Goal: Task Accomplishment & Management: Use online tool/utility

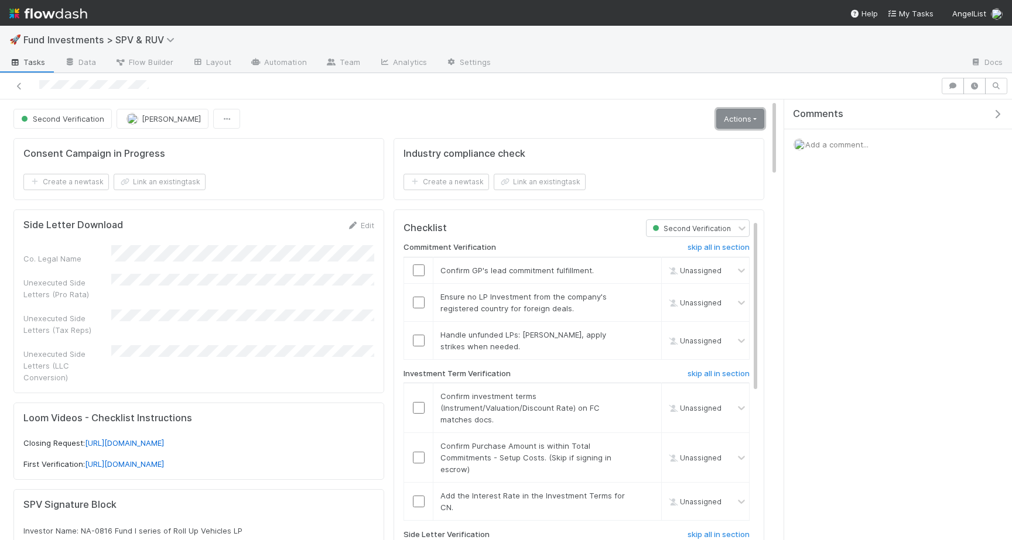
click at [734, 115] on link "Actions" at bounding box center [740, 119] width 48 height 20
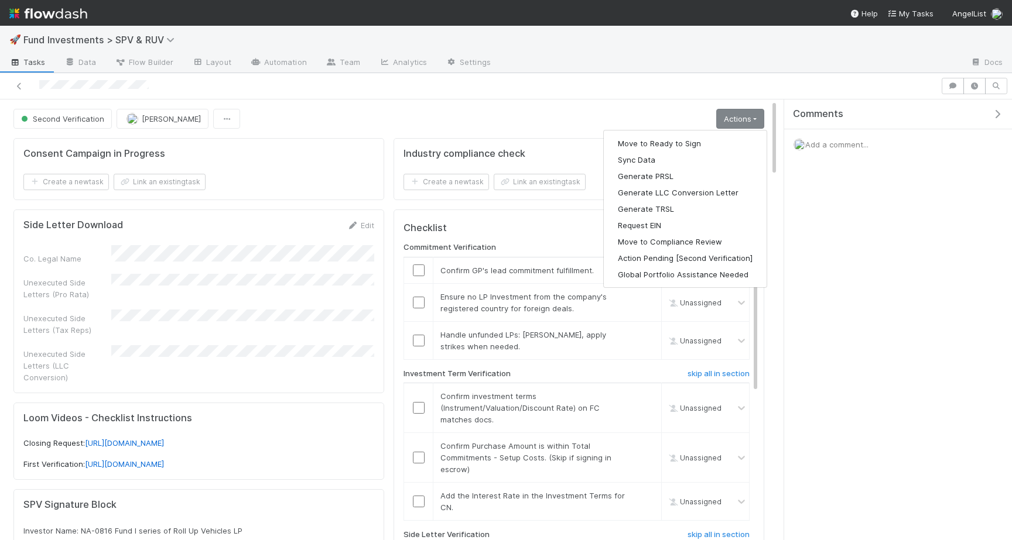
click at [566, 110] on div "Second Verification Joshua Webster Actions Move to Ready to Sign Sync Data Gene…" at bounding box center [388, 119] width 751 height 20
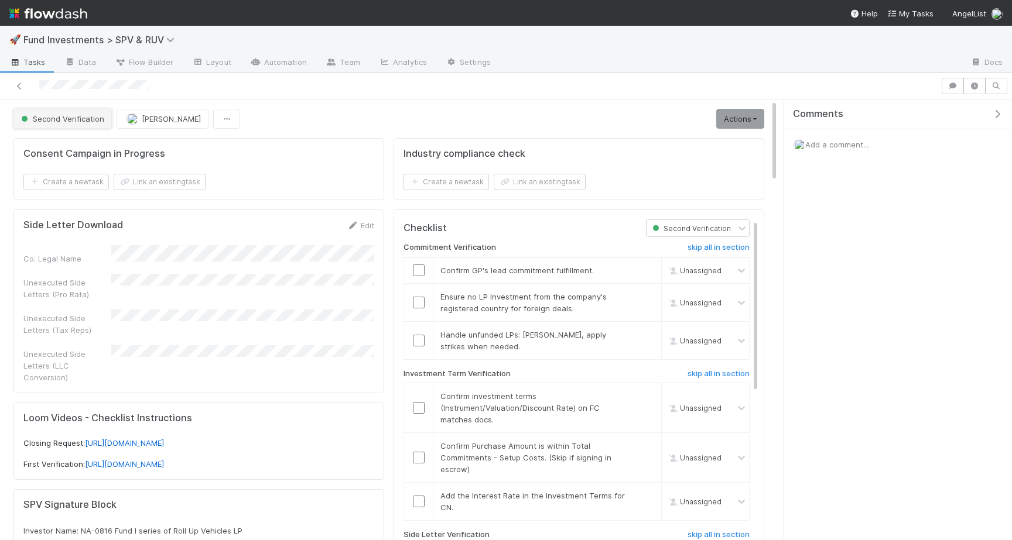
click at [90, 113] on button "Second Verification" at bounding box center [62, 119] width 98 height 20
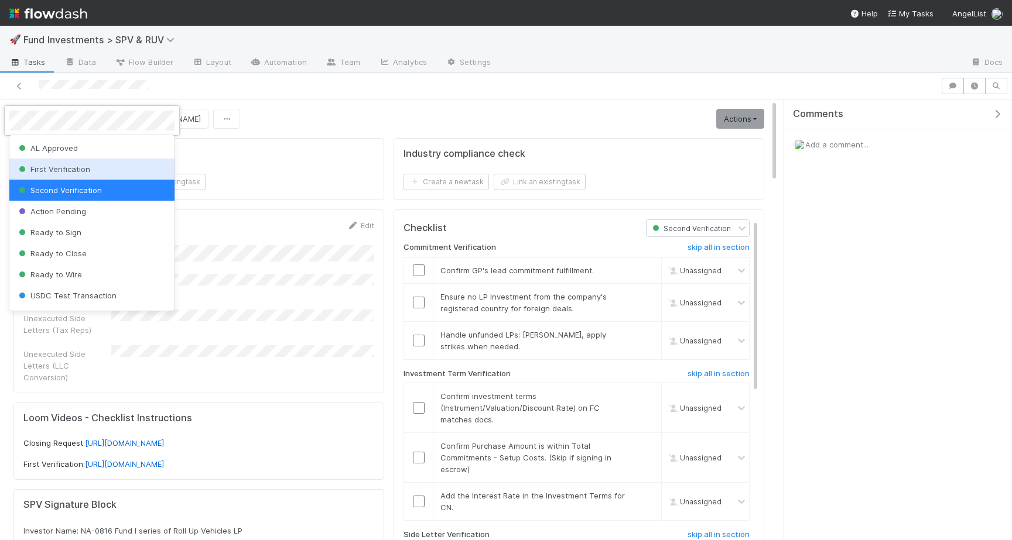
click at [83, 169] on span "First Verification" at bounding box center [53, 169] width 74 height 9
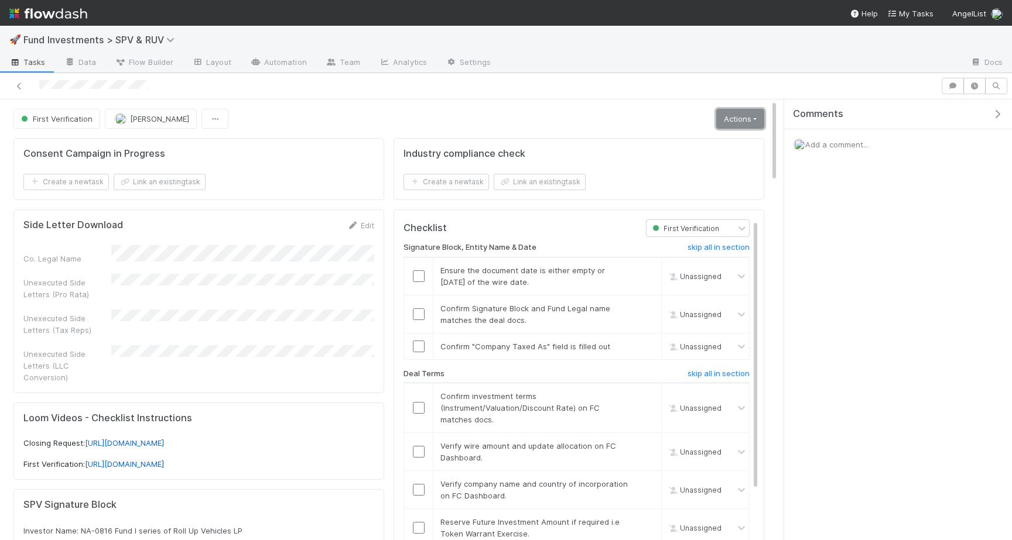
click at [724, 125] on link "Actions" at bounding box center [740, 119] width 48 height 20
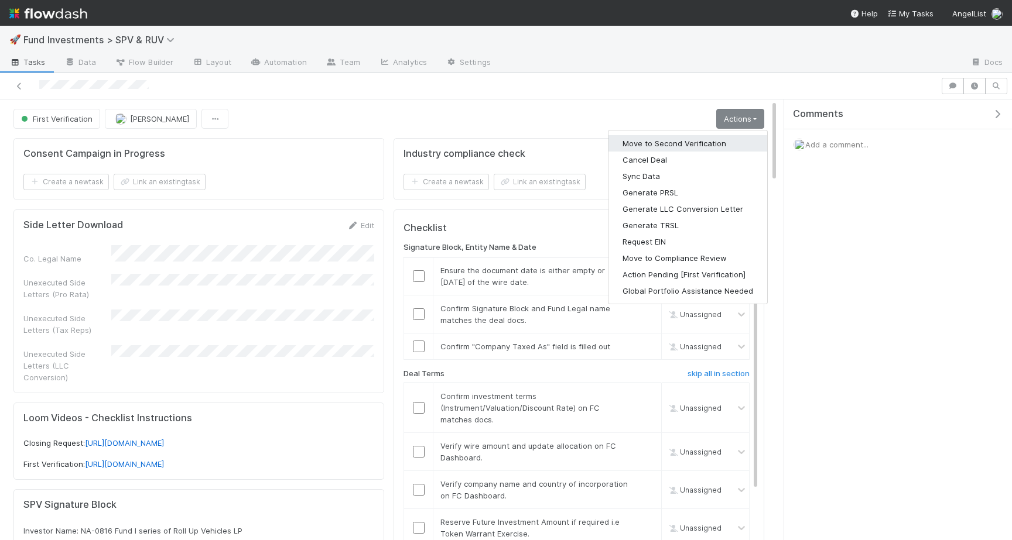
click at [653, 144] on button "Move to Second Verification" at bounding box center [687, 143] width 159 height 16
